Goal: Task Accomplishment & Management: Manage account settings

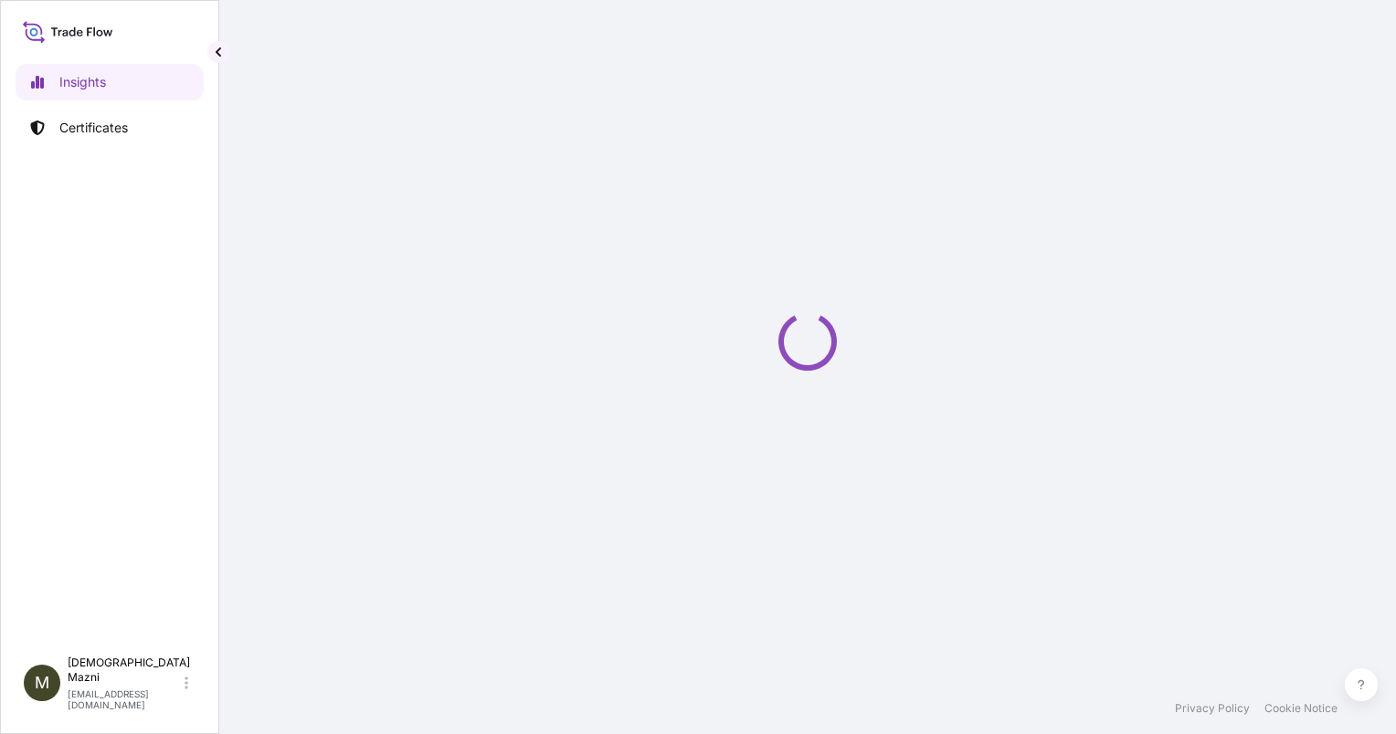
select select "2025"
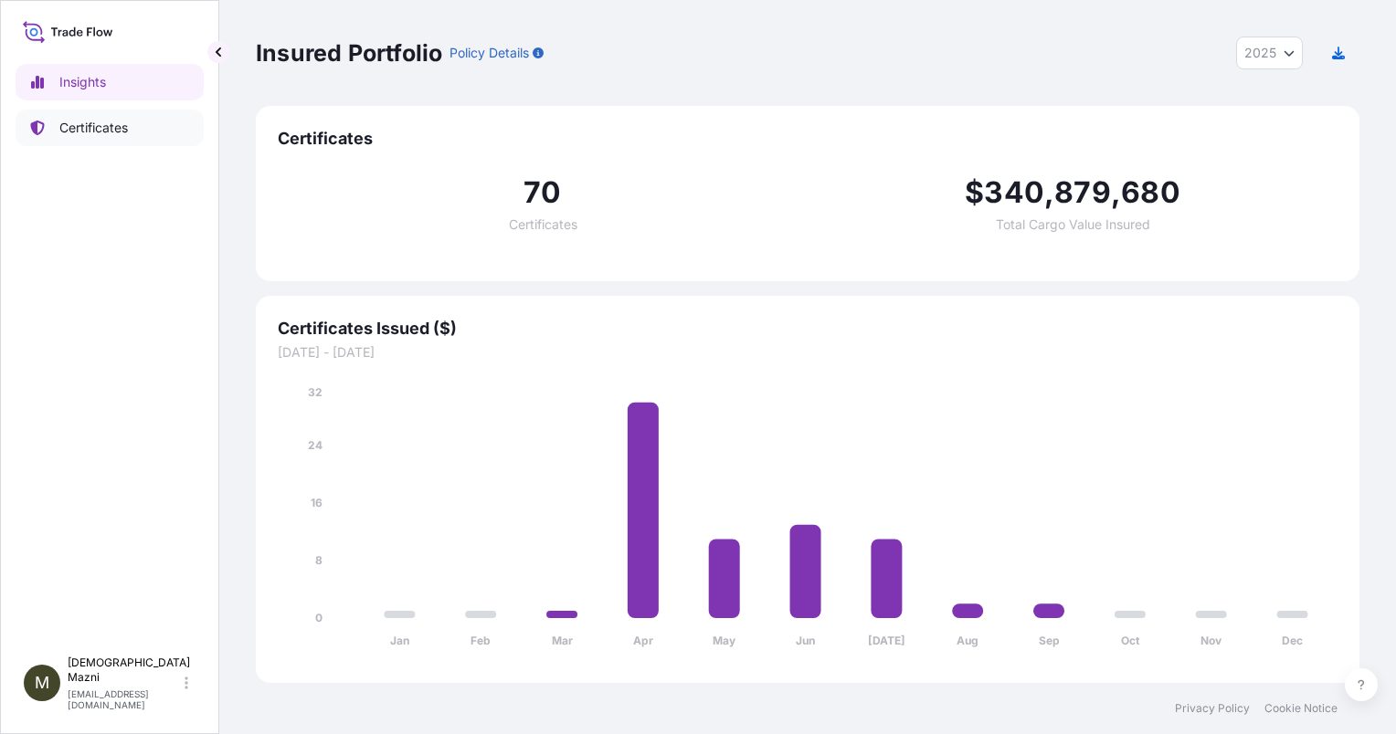
click at [91, 135] on p "Certificates" at bounding box center [93, 128] width 69 height 18
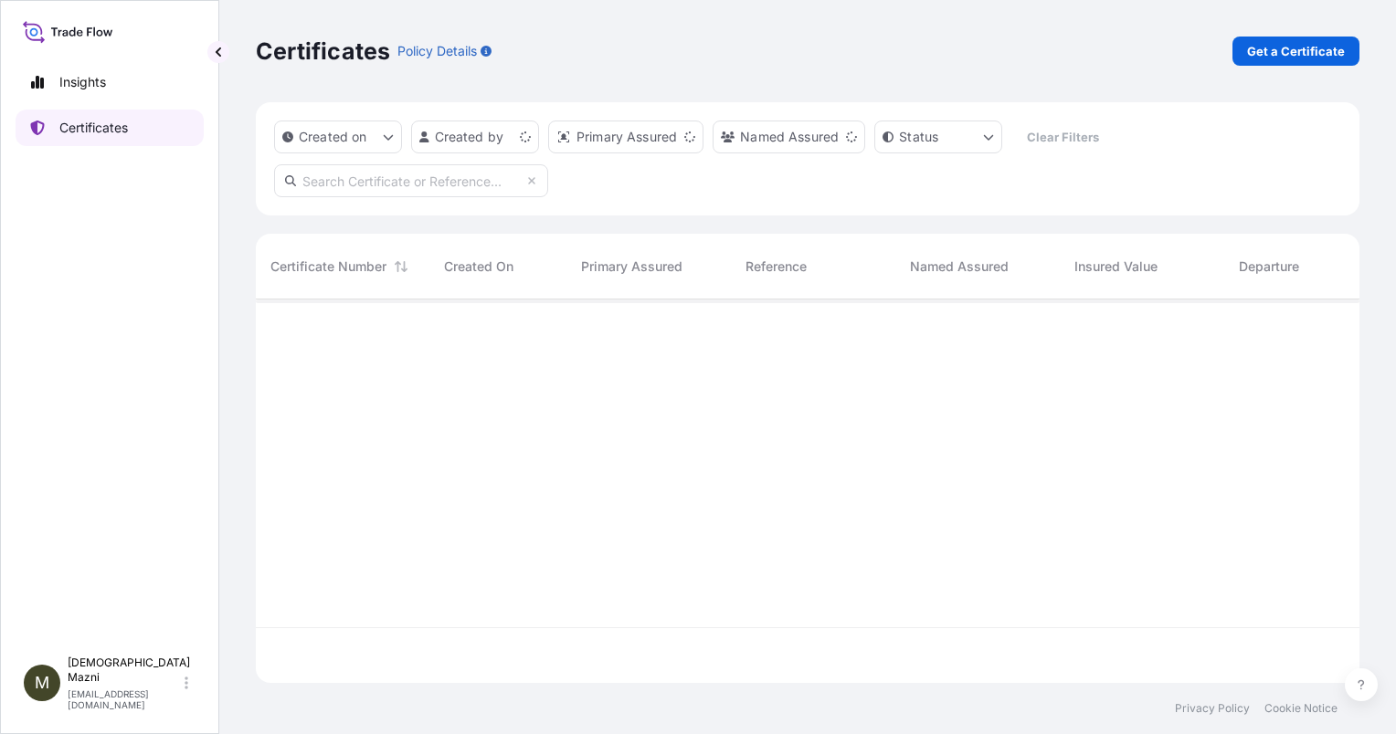
scroll to position [380, 1089]
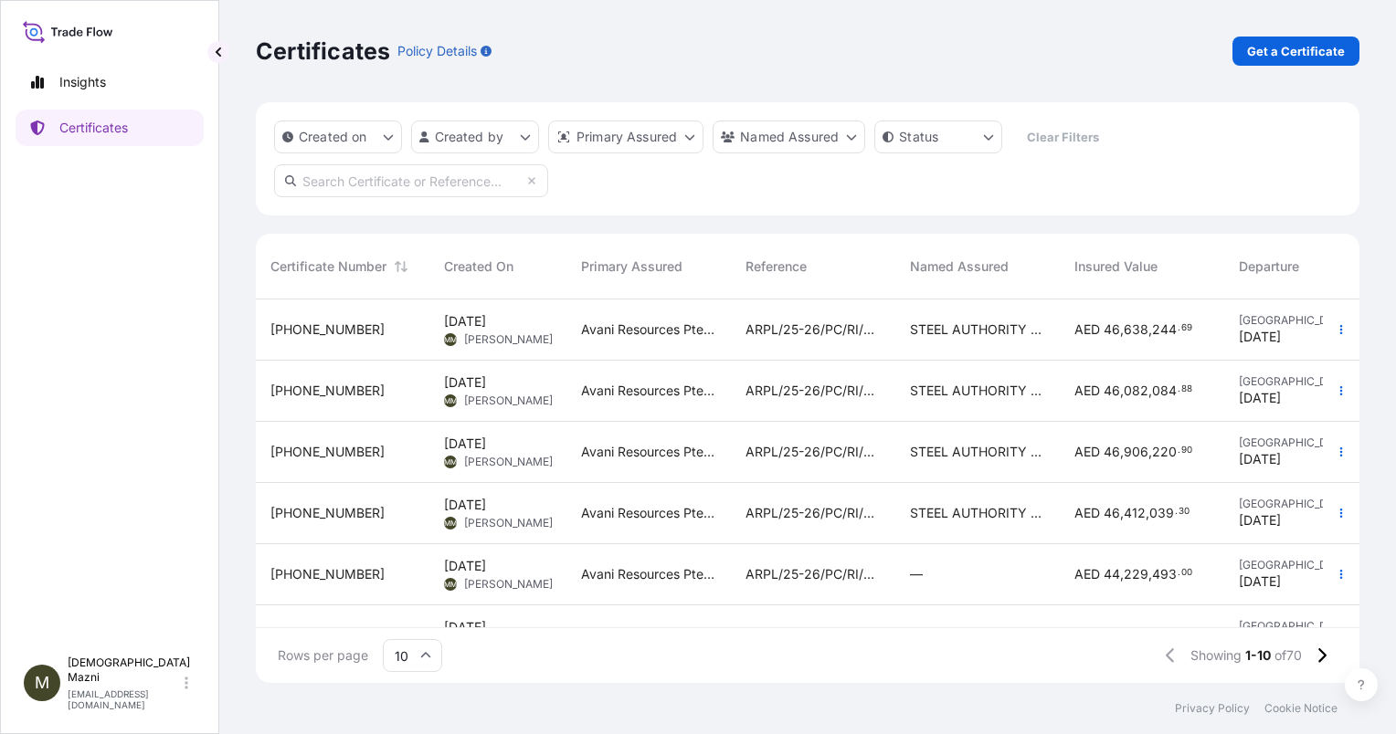
click at [336, 330] on span "[PHONE_NUMBER]" at bounding box center [327, 330] width 114 height 18
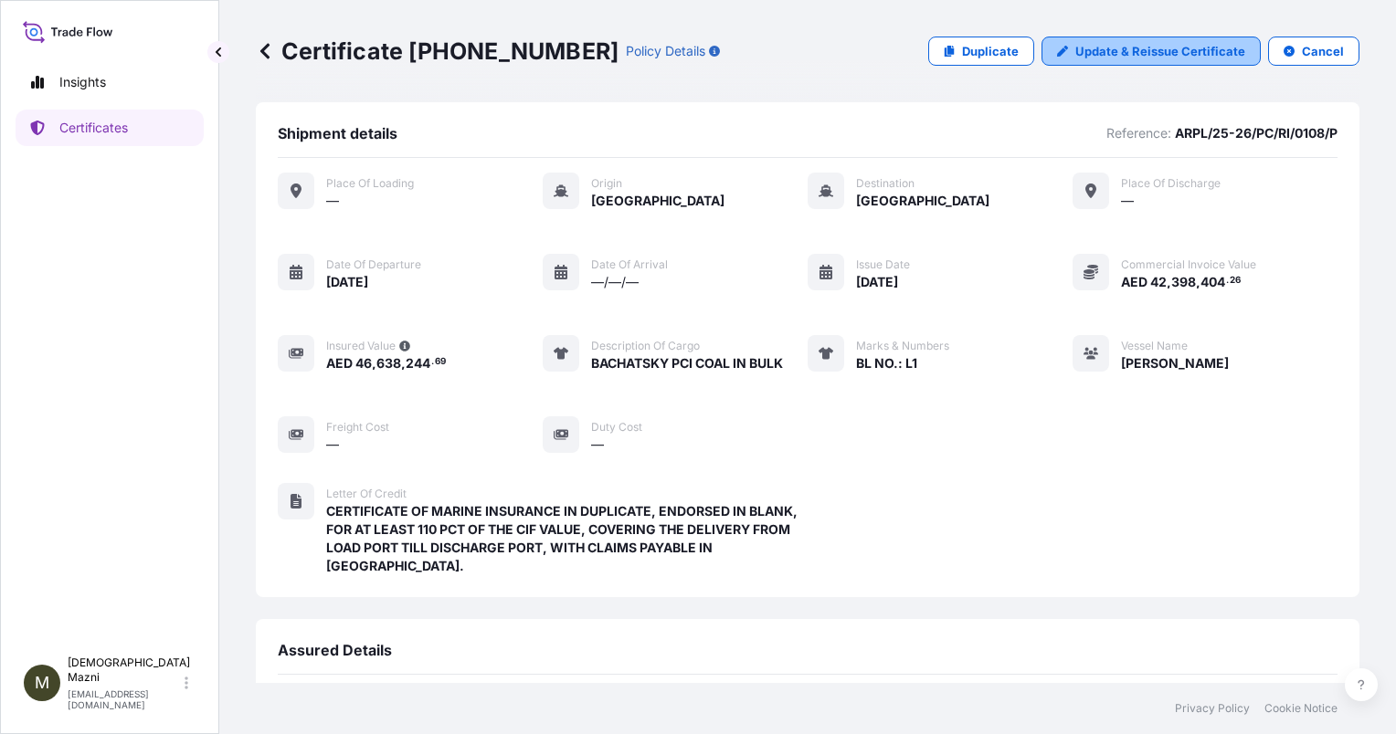
click at [1154, 45] on p "Update & Reissue Certificate" at bounding box center [1160, 51] width 170 height 18
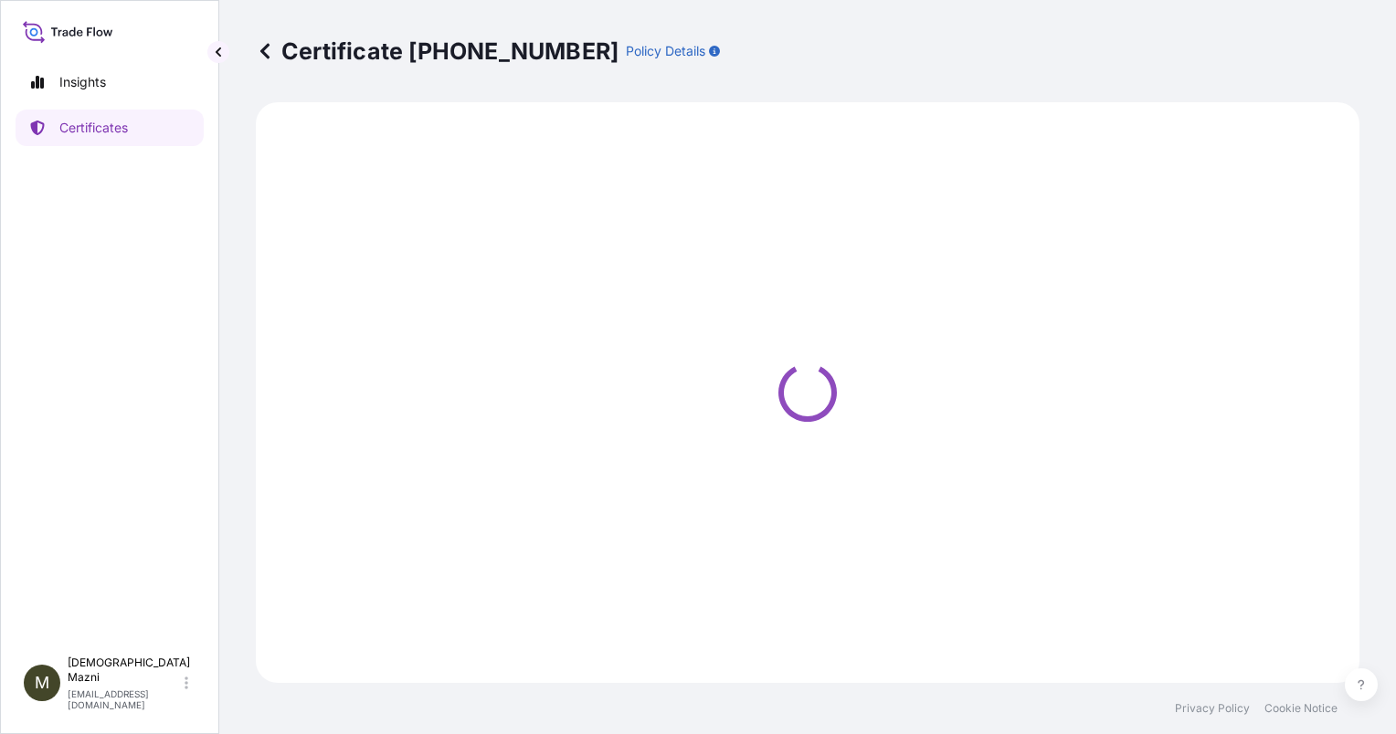
select select "Sea"
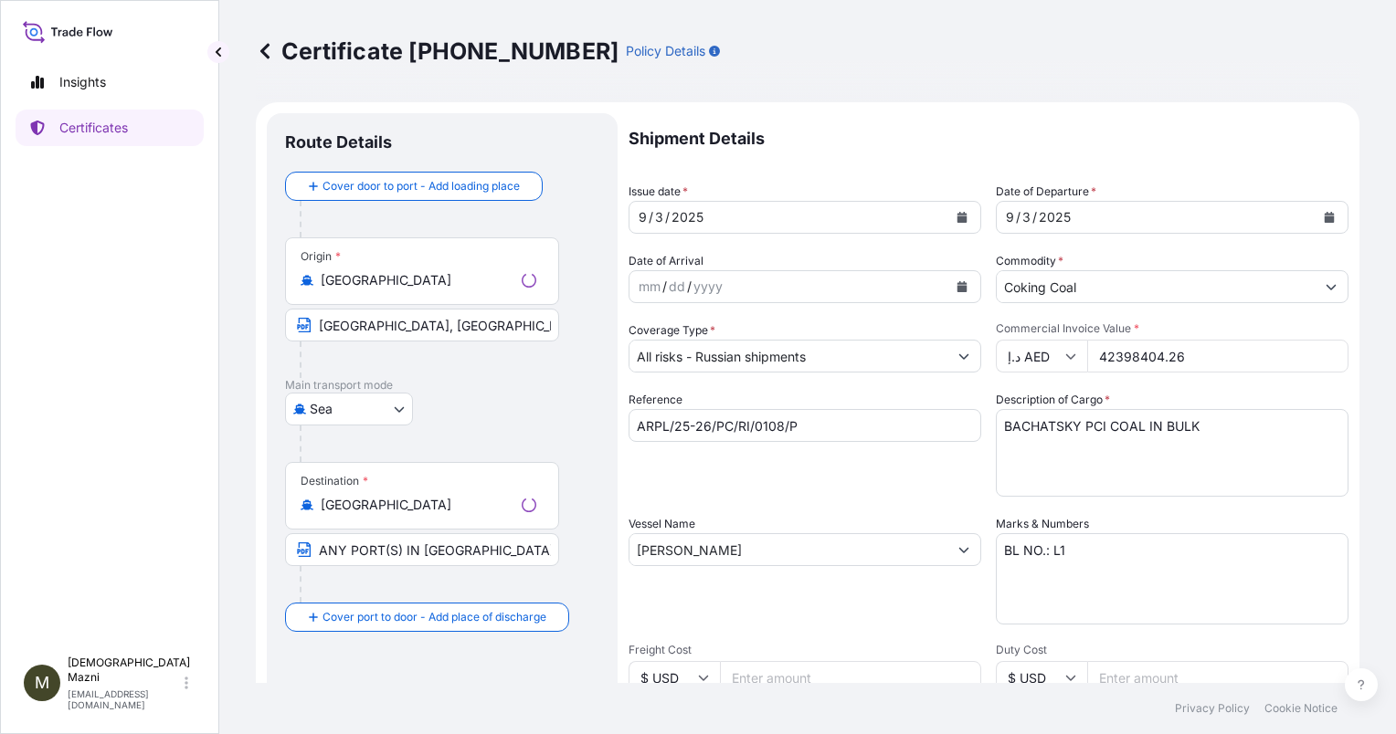
select select "31988"
click at [1194, 348] on input "42398404.26" at bounding box center [1217, 356] width 261 height 33
type input "42340477.60"
click at [1352, 441] on div "Certificate [PHONE_NUMBER] Policy Details Route Details Cover door to port - Ad…" at bounding box center [807, 341] width 1177 height 683
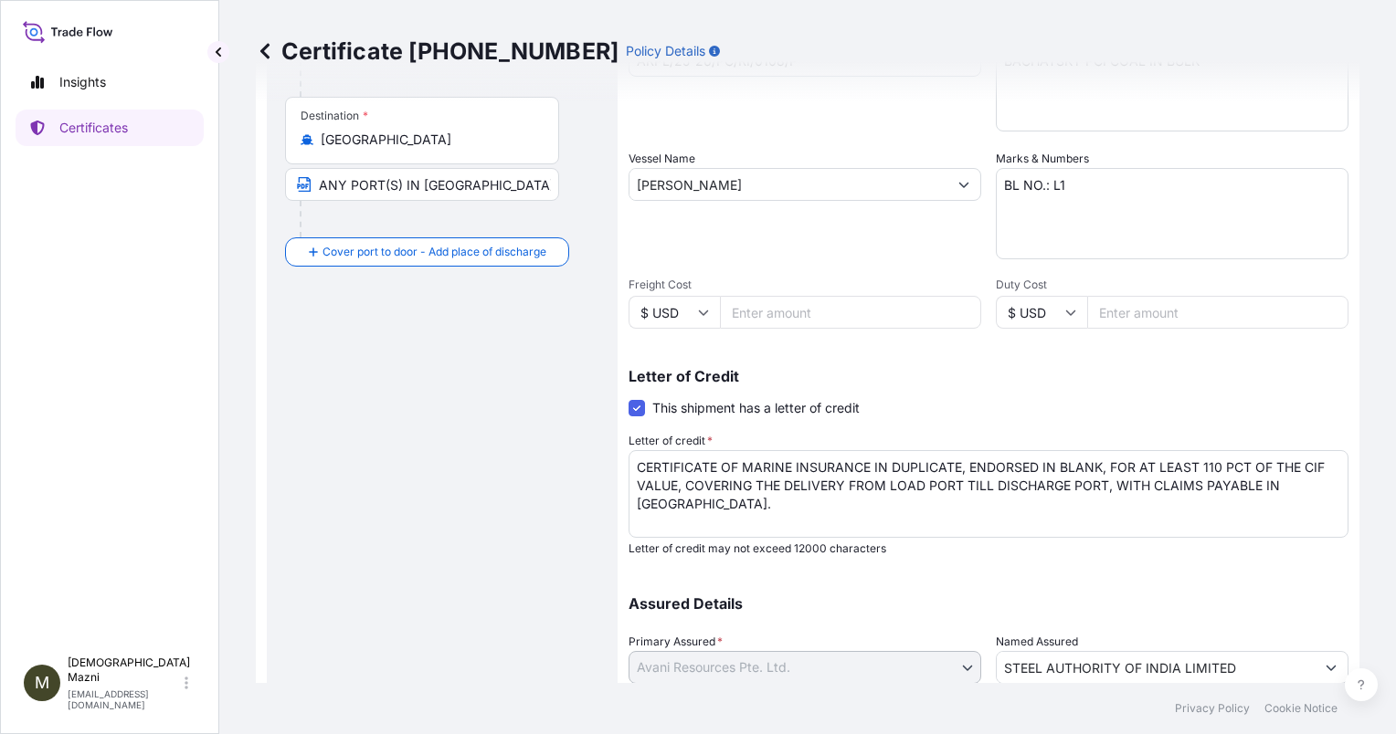
scroll to position [501, 0]
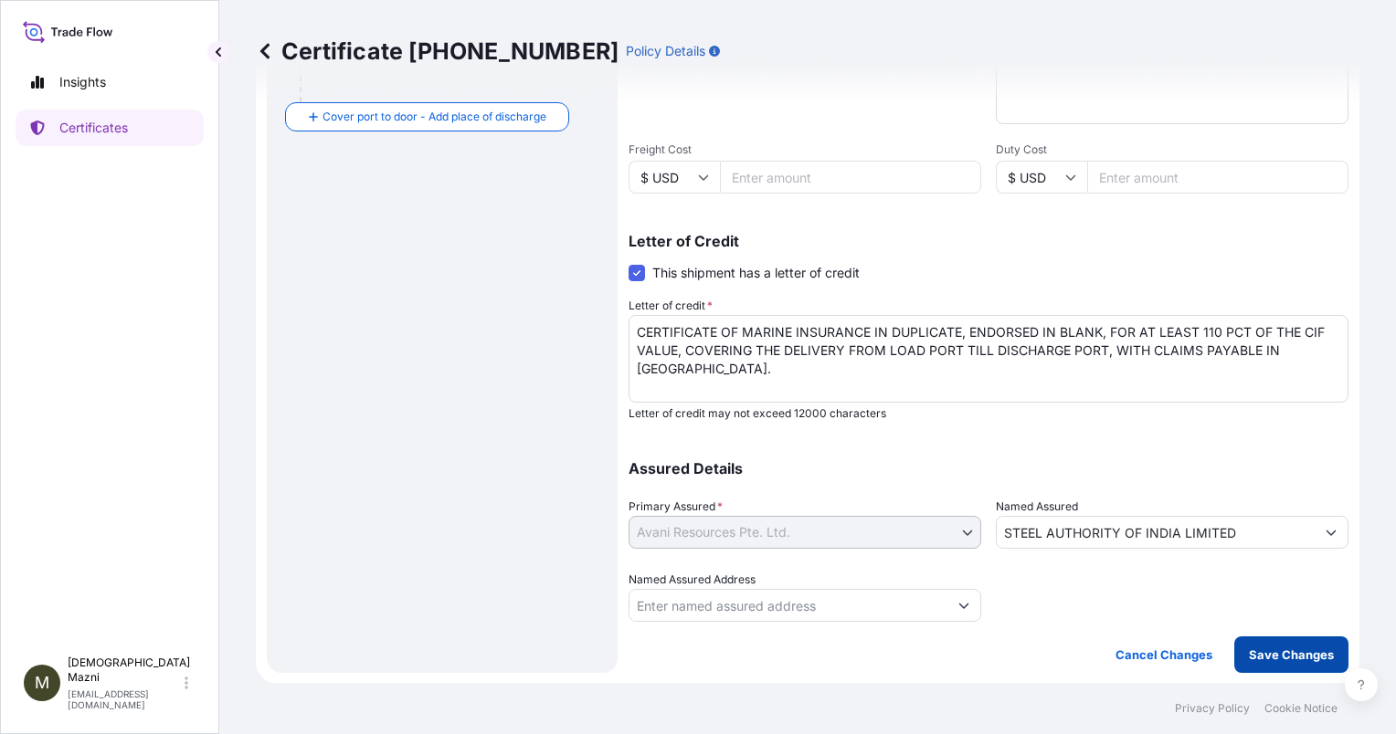
click at [1282, 658] on p "Save Changes" at bounding box center [1291, 655] width 85 height 18
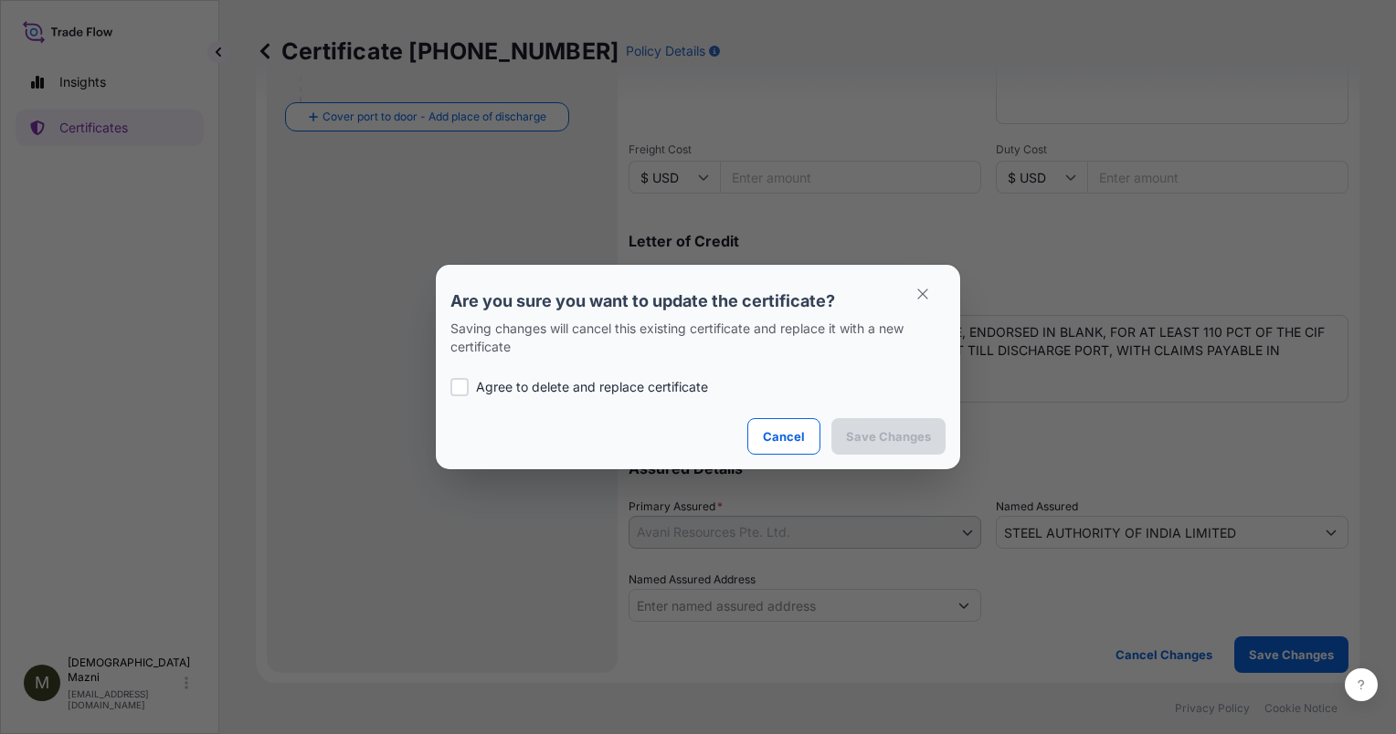
click at [625, 395] on p "Agree to delete and replace certificate" at bounding box center [592, 387] width 232 height 18
checkbox input "true"
click at [917, 420] on button "Save Changes" at bounding box center [888, 436] width 114 height 37
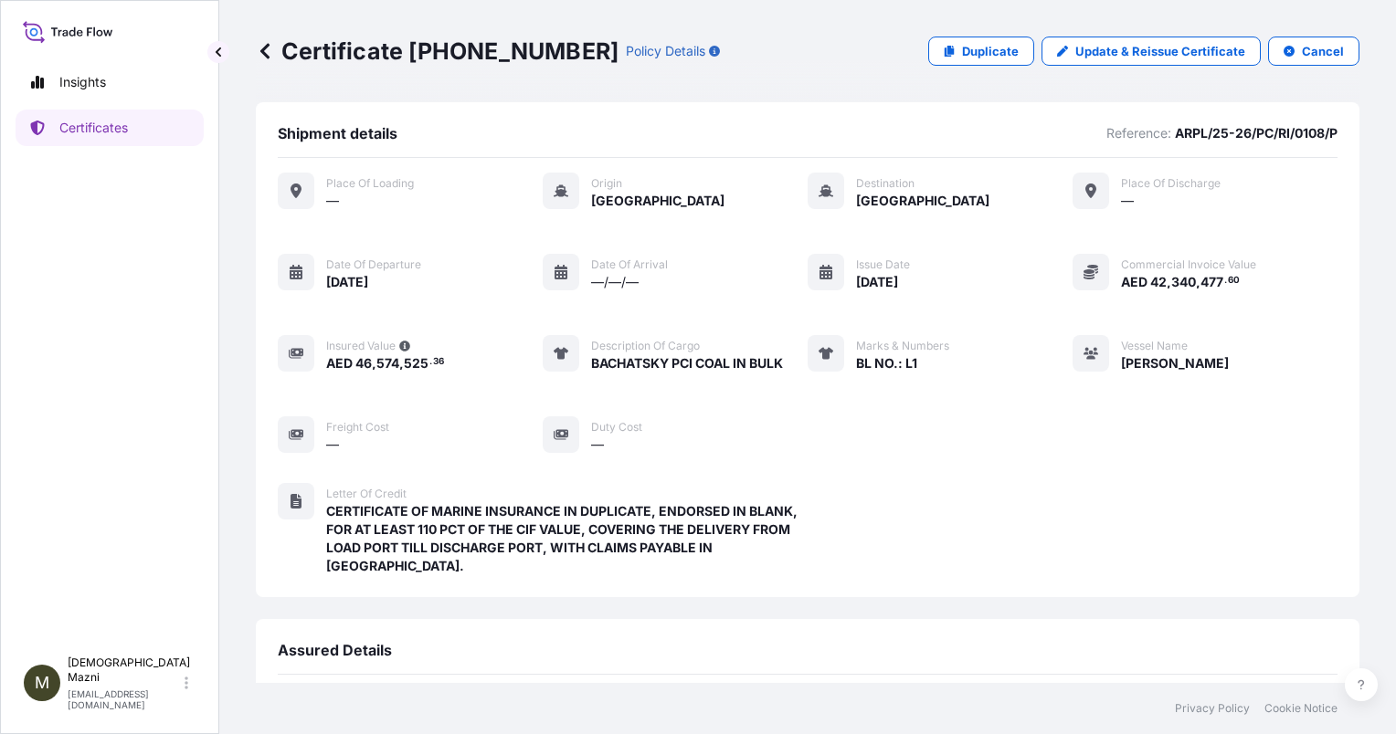
scroll to position [270, 0]
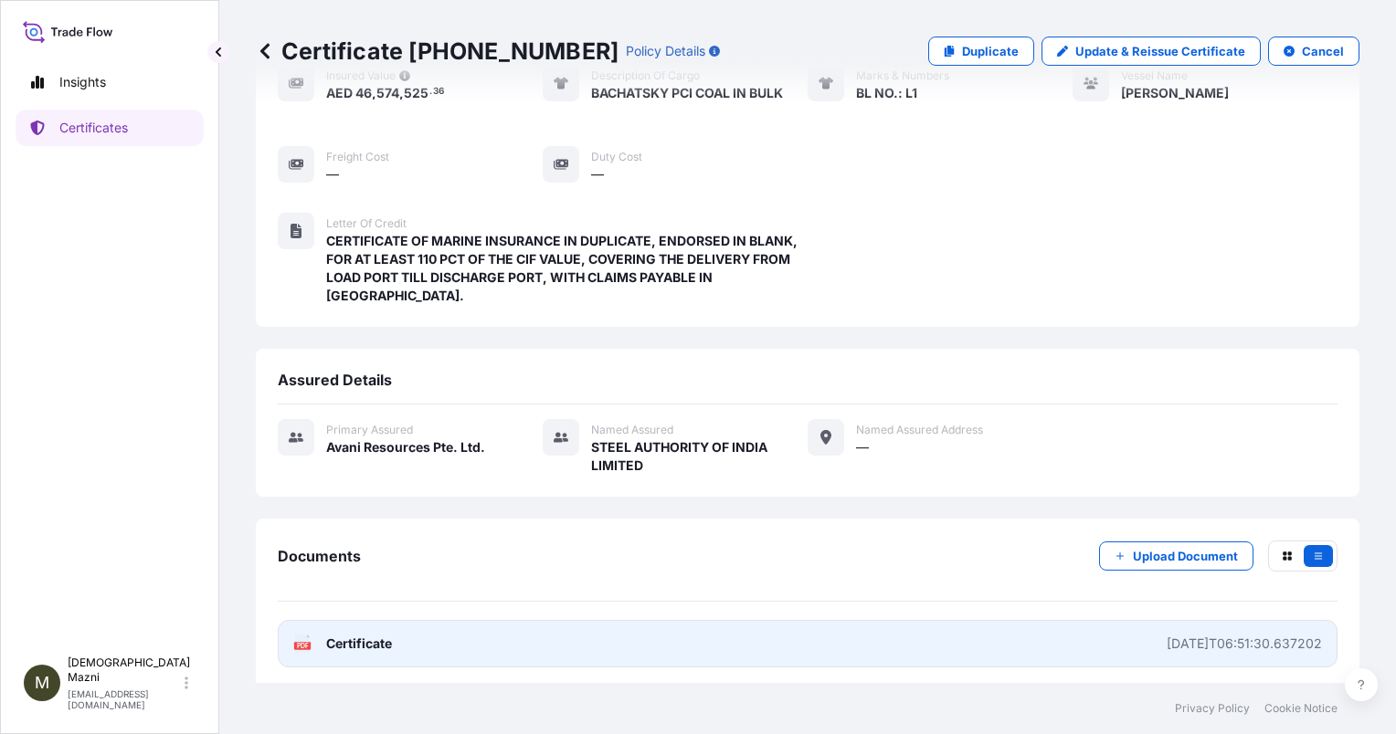
click at [1259, 627] on link "PDF Certificate [DATE]T06:51:30.637202" at bounding box center [808, 643] width 1060 height 47
